Goal: Check status: Check status

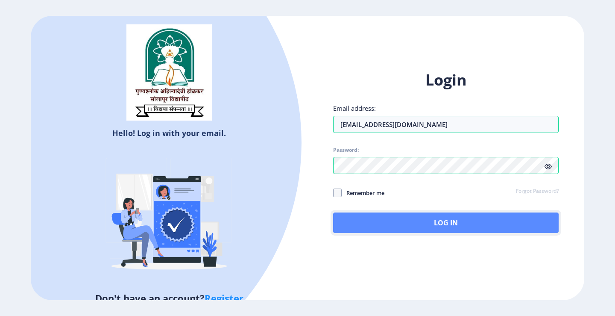
click at [386, 220] on button "Log In" at bounding box center [446, 222] width 226 height 21
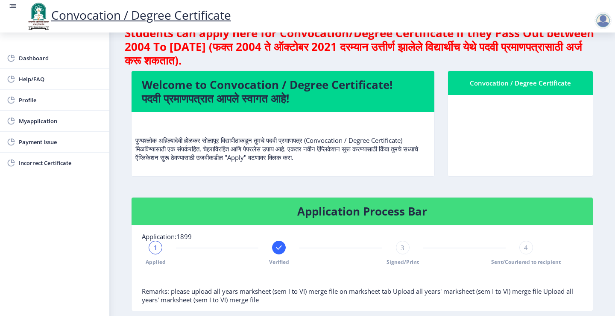
scroll to position [43, 0]
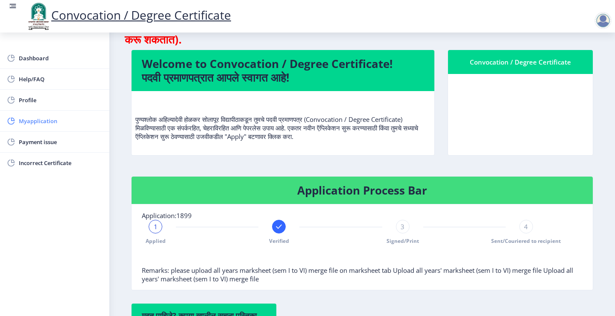
click at [51, 123] on span "Myapplication" at bounding box center [61, 121] width 84 height 10
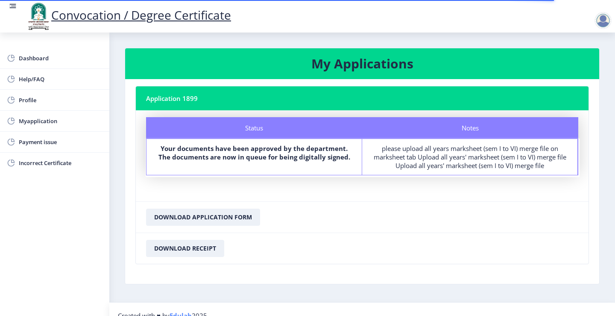
scroll to position [12, 0]
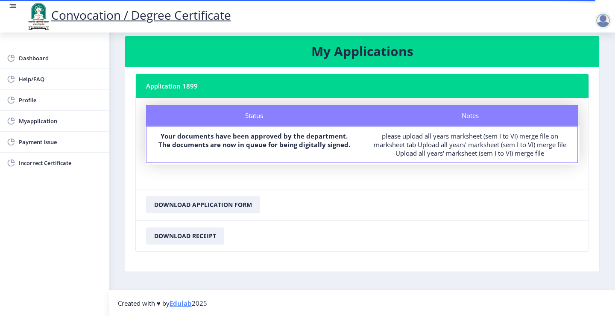
click at [252, 152] on div "Status Your documents have been approved by the department. The documents are n…" at bounding box center [255, 145] width 216 height 36
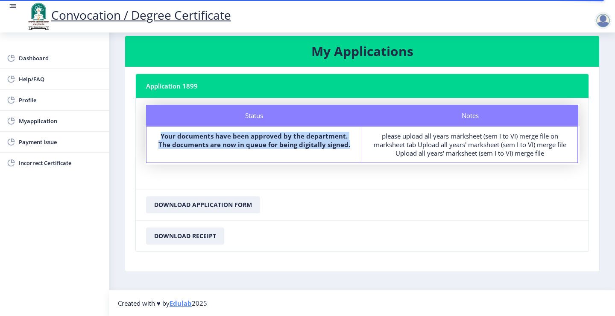
drag, startPoint x: 150, startPoint y: 137, endPoint x: 353, endPoint y: 152, distance: 202.7
click at [353, 152] on div "Status Your documents have been approved by the department. The documents are n…" at bounding box center [255, 145] width 216 height 36
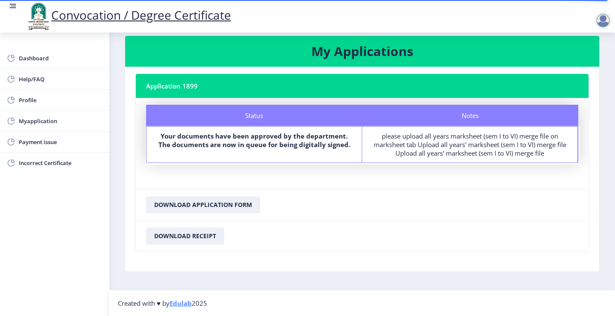
drag, startPoint x: 387, startPoint y: 183, endPoint x: 305, endPoint y: 214, distance: 88.2
click at [375, 192] on nb-card "Application 1899 Status Notes Status Your documents have been approved by the d…" at bounding box center [362, 163] width 454 height 178
click at [201, 201] on button "Download Application Form" at bounding box center [203, 204] width 114 height 17
